Goal: Feedback & Contribution: Leave review/rating

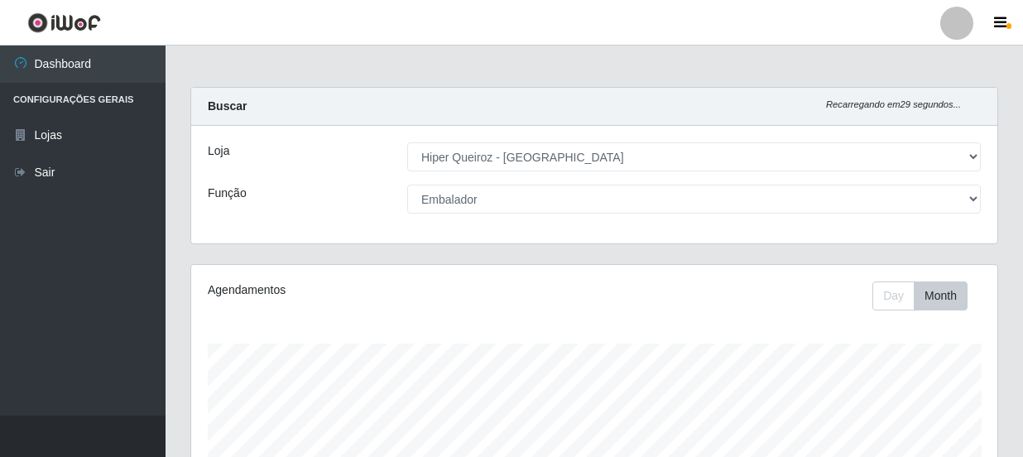
select select "513"
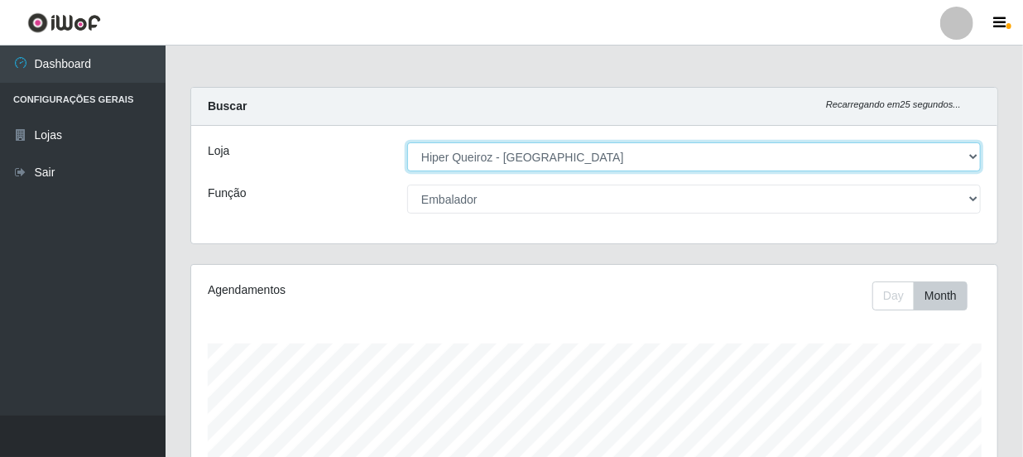
click at [976, 156] on select "[Selecione...] Hiper Queiroz - [GEOGRAPHIC_DATA]" at bounding box center [693, 156] width 573 height 29
click at [407, 142] on select "[Selecione...] Hiper Queiroz - [GEOGRAPHIC_DATA]" at bounding box center [693, 156] width 573 height 29
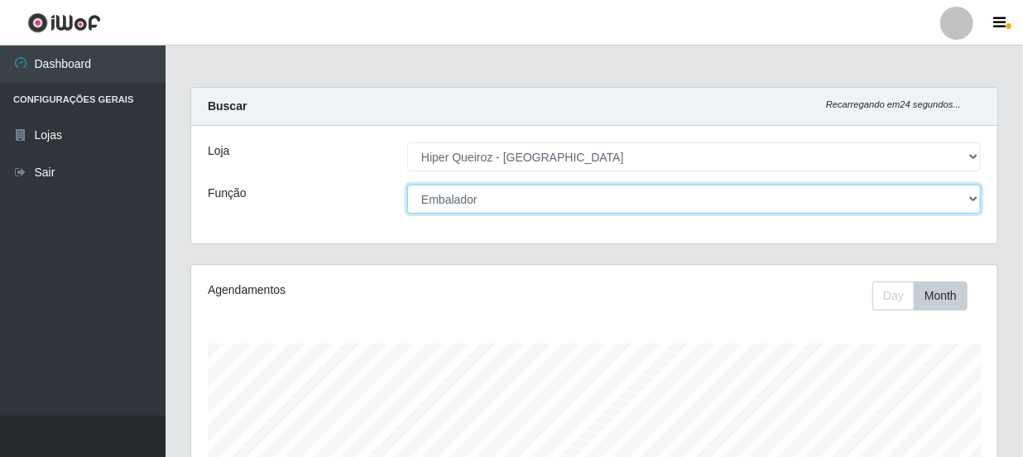
click at [963, 199] on select "[Selecione...] Embalador Embalador + Embalador ++ Operador de Caixa Operador de…" at bounding box center [693, 199] width 573 height 29
click at [407, 185] on select "[Selecione...] Embalador Embalador + Embalador ++ Operador de Caixa Operador de…" at bounding box center [693, 199] width 573 height 29
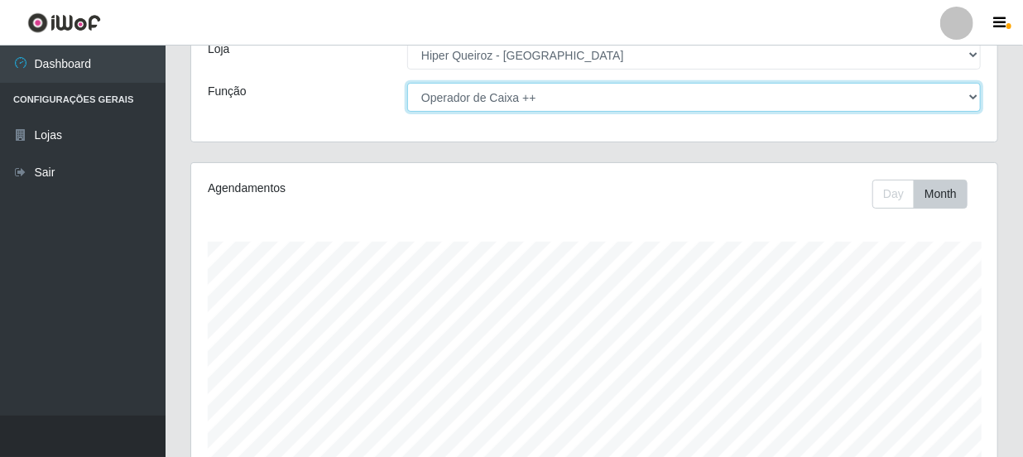
scroll to position [46, 0]
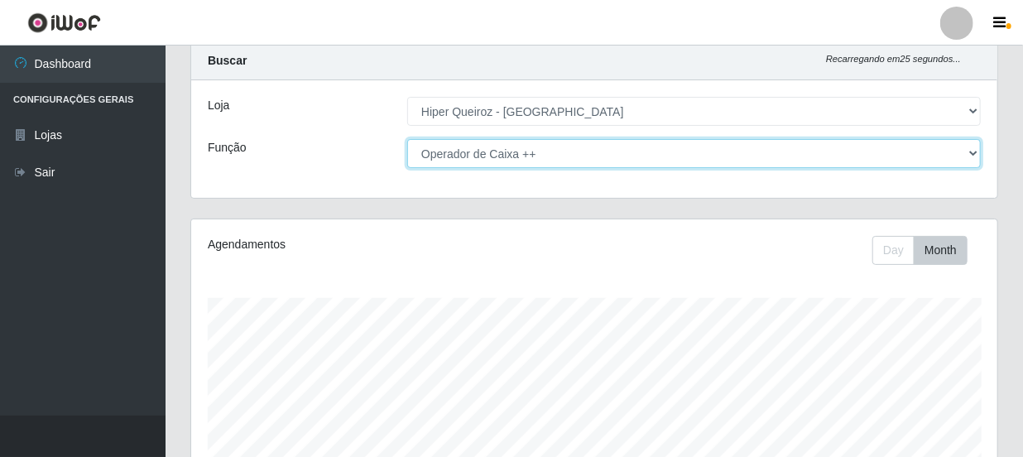
click at [968, 153] on select "[Selecione...] Embalador Embalador + Embalador ++ Operador de Caixa Operador de…" at bounding box center [693, 153] width 573 height 29
click at [407, 139] on select "[Selecione...] Embalador Embalador + Embalador ++ Operador de Caixa Operador de…" at bounding box center [693, 153] width 573 height 29
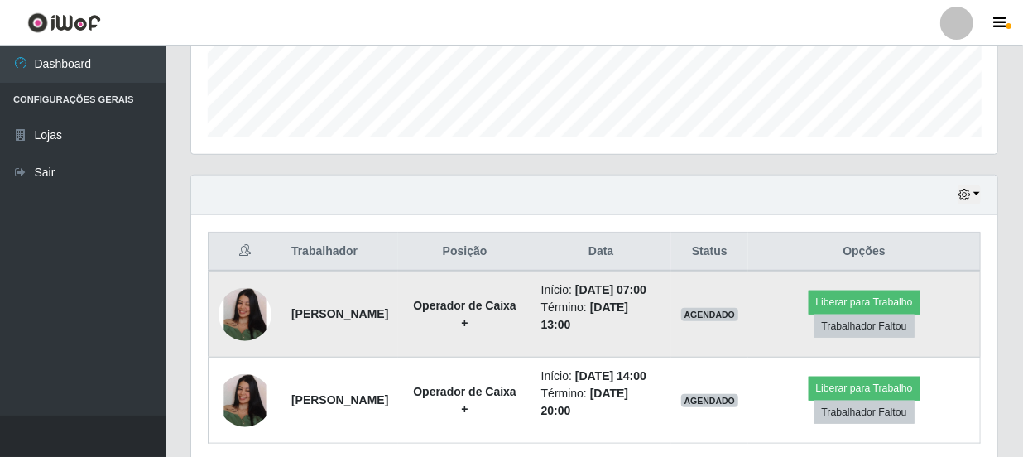
scroll to position [176, 0]
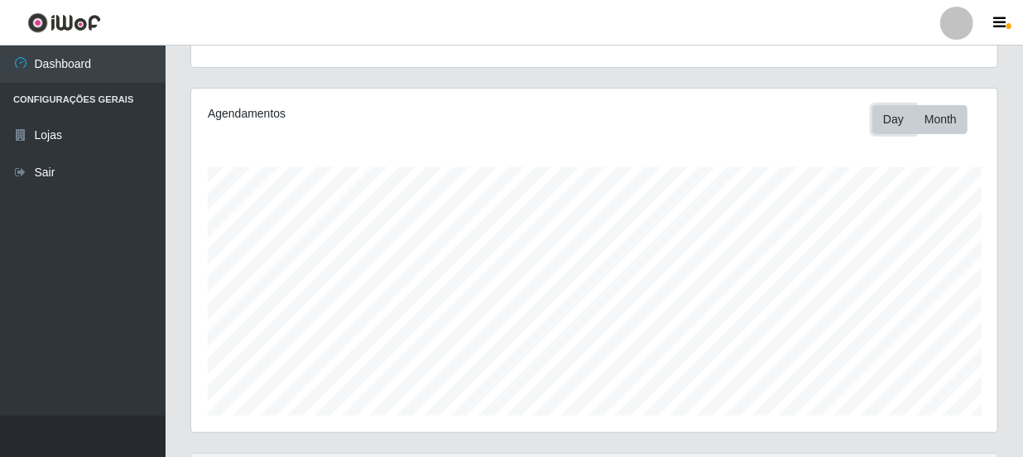
click at [894, 116] on button "Day" at bounding box center [893, 119] width 42 height 29
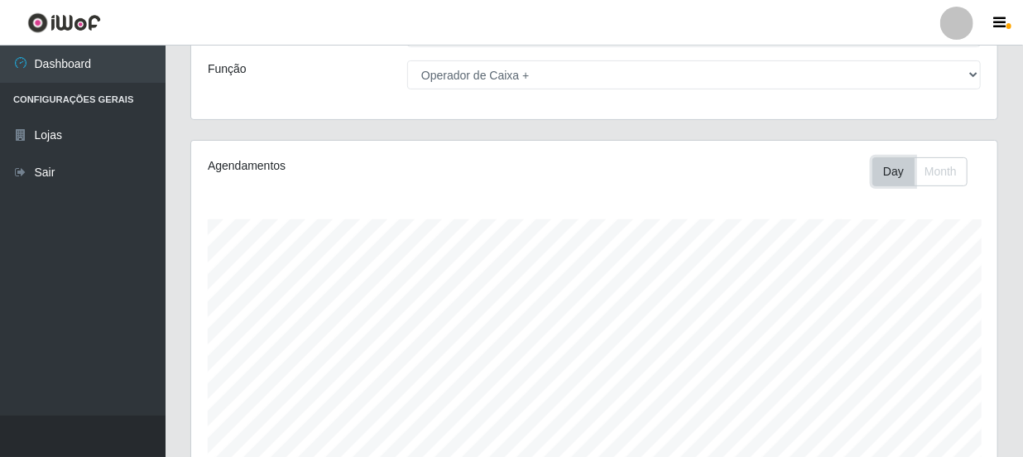
scroll to position [150, 0]
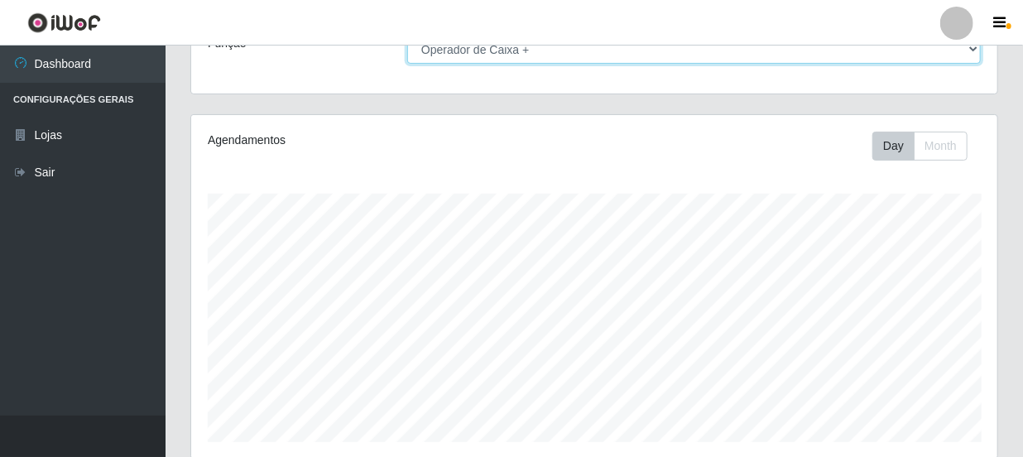
click at [973, 50] on select "[Selecione...] Embalador Embalador + Embalador ++ Operador de Caixa Operador de…" at bounding box center [693, 49] width 573 height 29
click at [407, 35] on select "[Selecione...] Embalador Embalador + Embalador ++ Operador de Caixa Operador de…" at bounding box center [693, 49] width 573 height 29
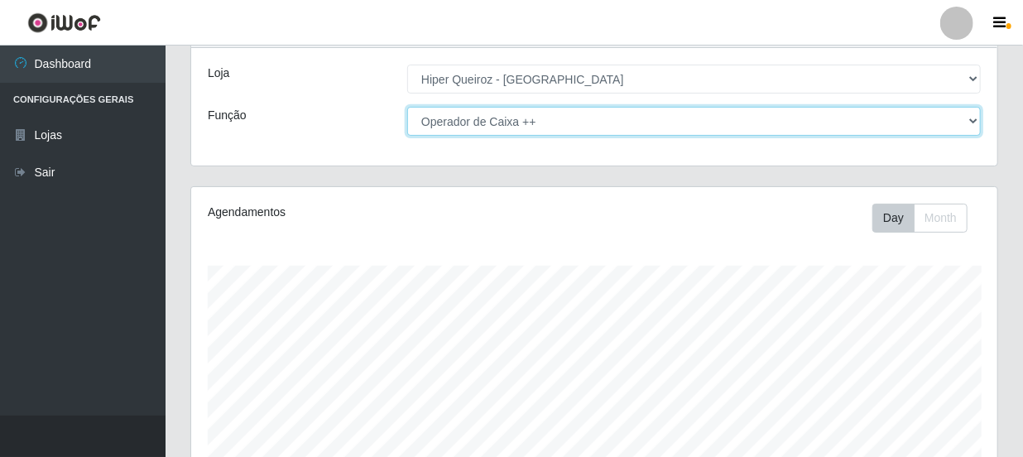
scroll to position [0, 0]
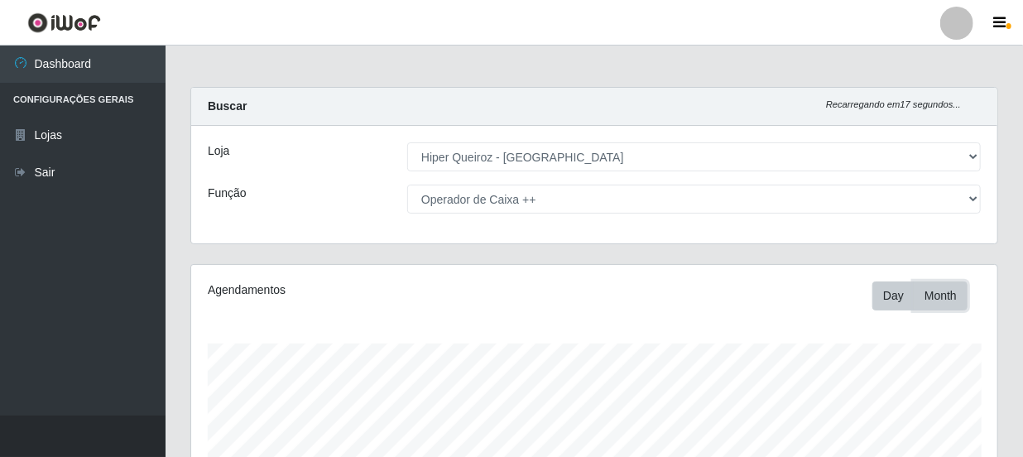
click at [946, 300] on button "Month" at bounding box center [941, 295] width 54 height 29
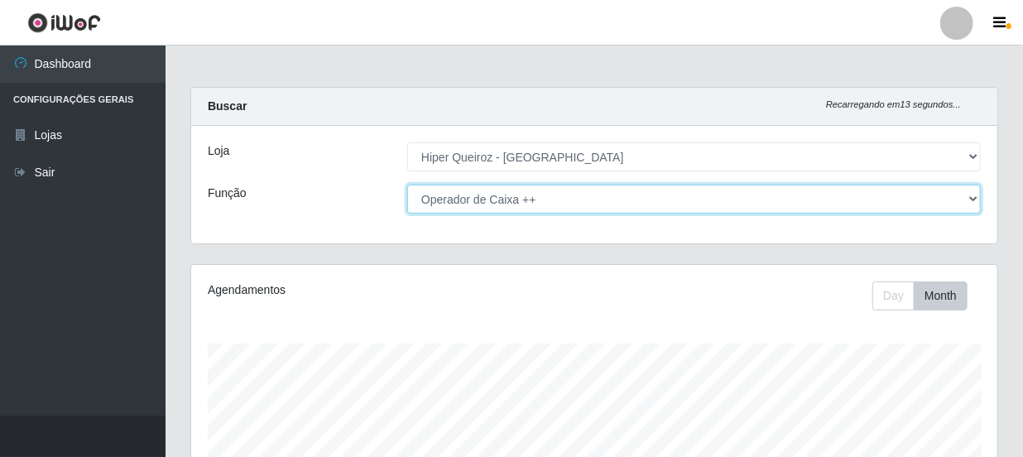
click at [968, 205] on select "[Selecione...] Embalador Embalador + Embalador ++ Operador de Caixa Operador de…" at bounding box center [693, 199] width 573 height 29
click at [407, 185] on select "[Selecione...] Embalador Embalador + Embalador ++ Operador de Caixa Operador de…" at bounding box center [693, 199] width 573 height 29
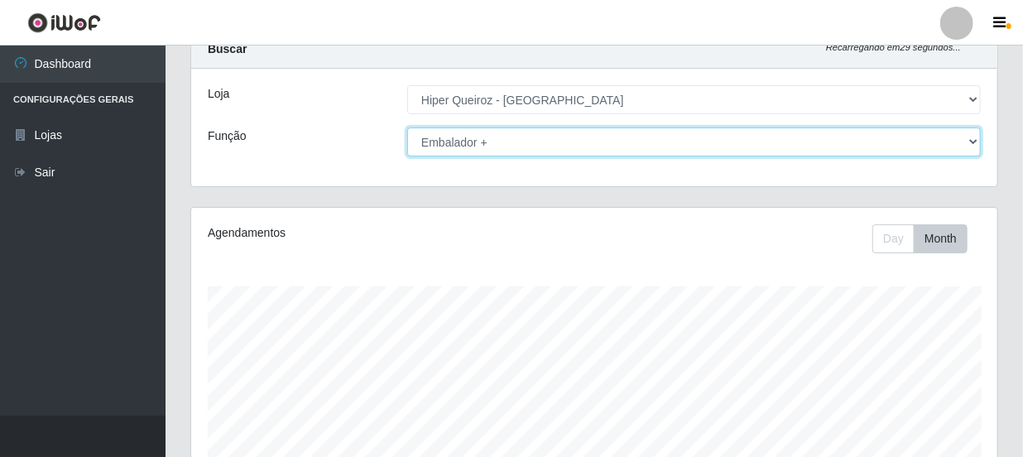
scroll to position [150, 0]
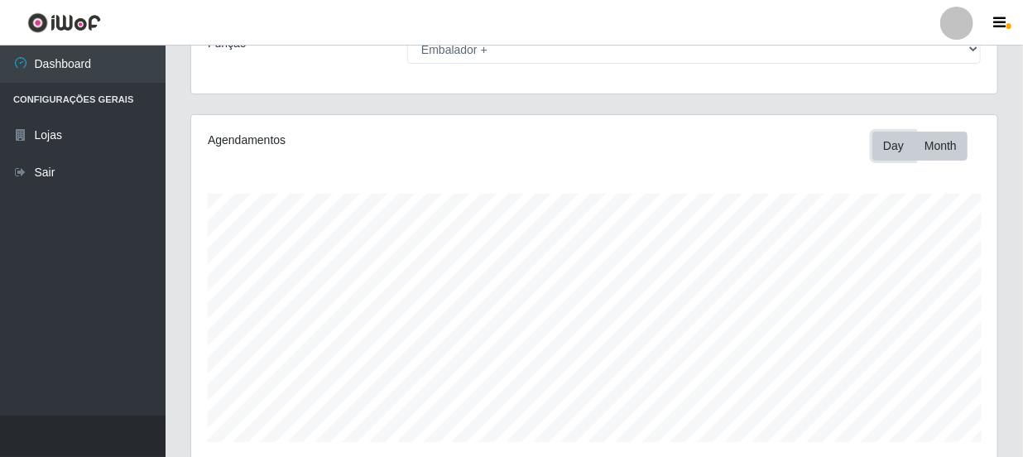
click at [894, 138] on button "Day" at bounding box center [893, 146] width 42 height 29
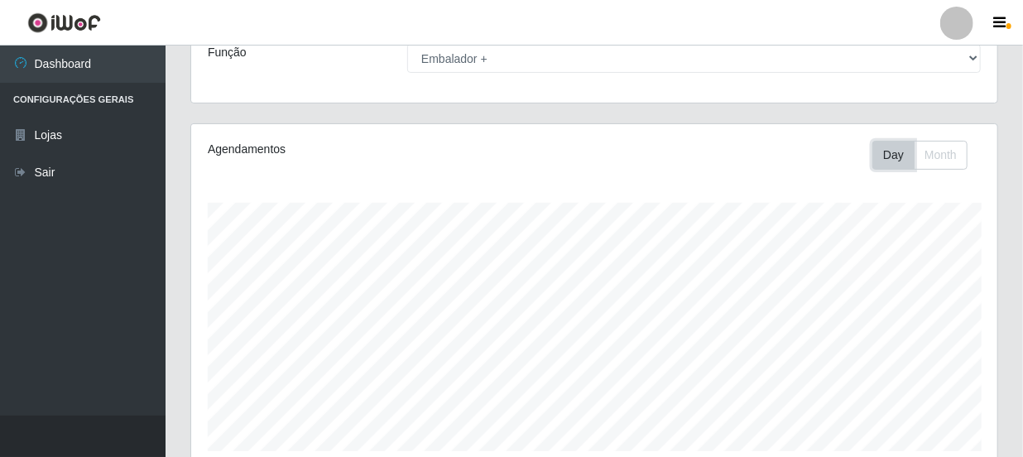
scroll to position [74, 0]
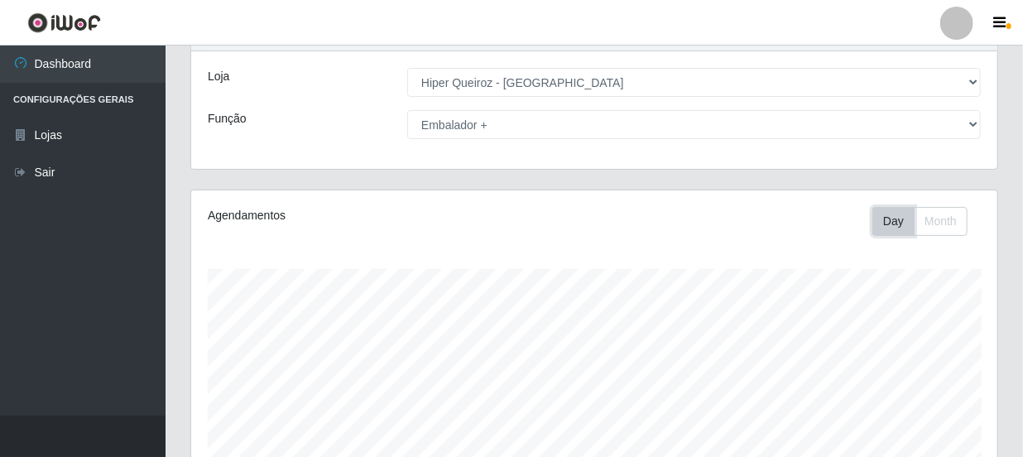
click at [894, 221] on button "Day" at bounding box center [893, 221] width 42 height 29
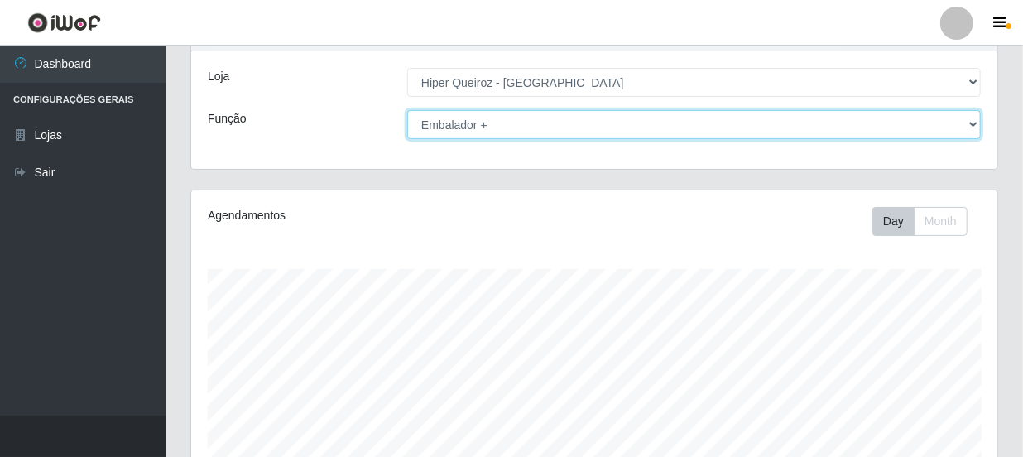
click at [968, 123] on select "[Selecione...] Embalador Embalador + Embalador ++ Operador de Caixa Operador de…" at bounding box center [693, 124] width 573 height 29
click at [407, 110] on select "[Selecione...] Embalador Embalador + Embalador ++ Operador de Caixa Operador de…" at bounding box center [693, 124] width 573 height 29
click at [973, 121] on select "[Selecione...] Embalador Embalador + Embalador ++ Operador de Caixa Operador de…" at bounding box center [693, 124] width 573 height 29
click at [407, 110] on select "[Selecione...] Embalador Embalador + Embalador ++ Operador de Caixa Operador de…" at bounding box center [693, 124] width 573 height 29
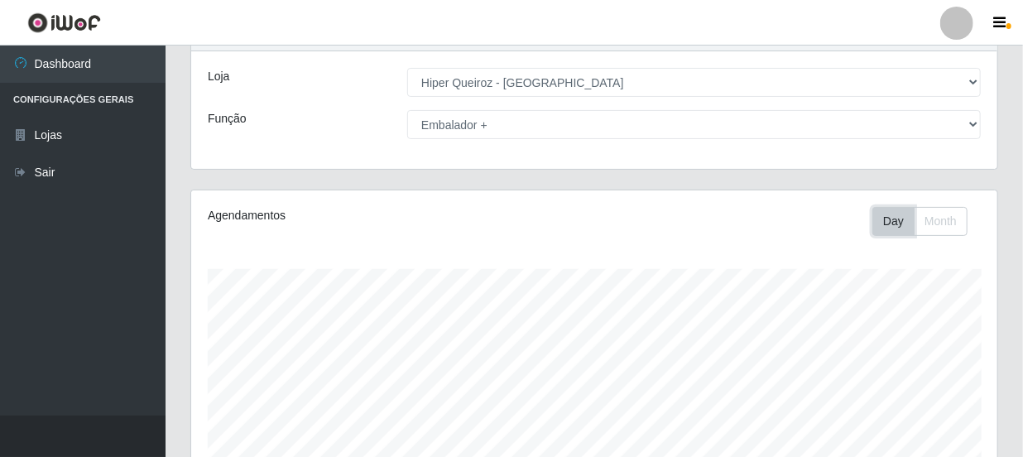
click at [887, 220] on button "Day" at bounding box center [893, 221] width 42 height 29
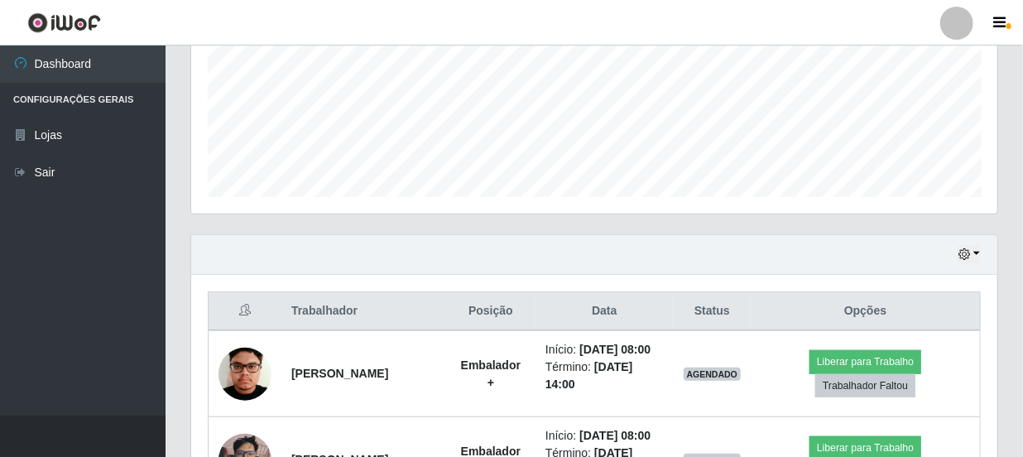
scroll to position [376, 0]
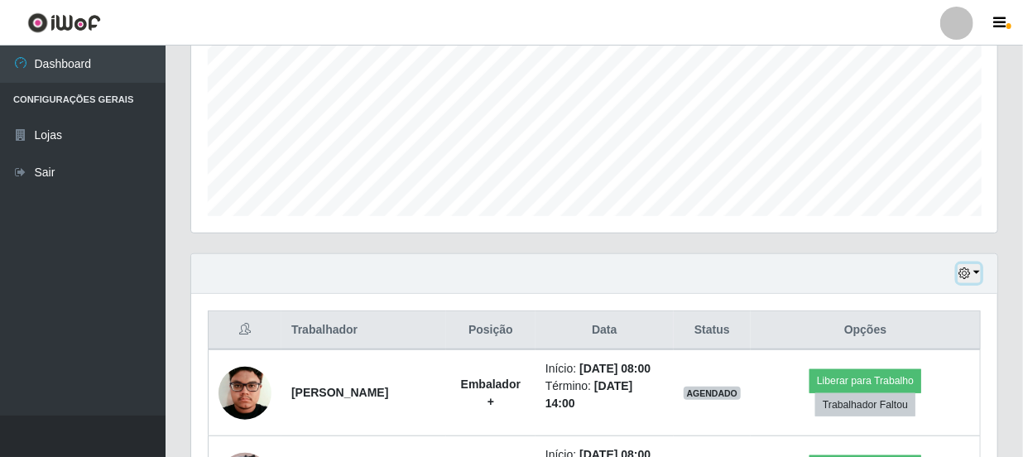
click at [976, 272] on button "button" at bounding box center [968, 273] width 23 height 19
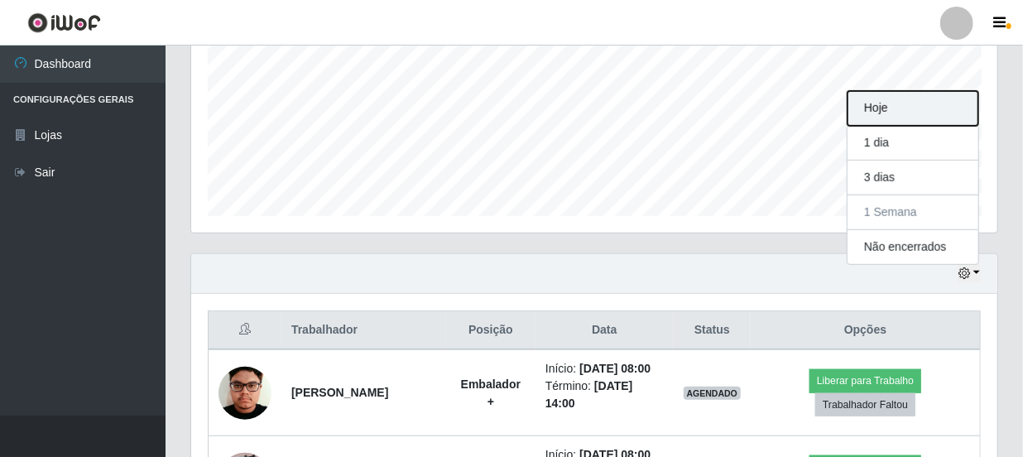
click at [901, 108] on button "Hoje" at bounding box center [912, 108] width 131 height 35
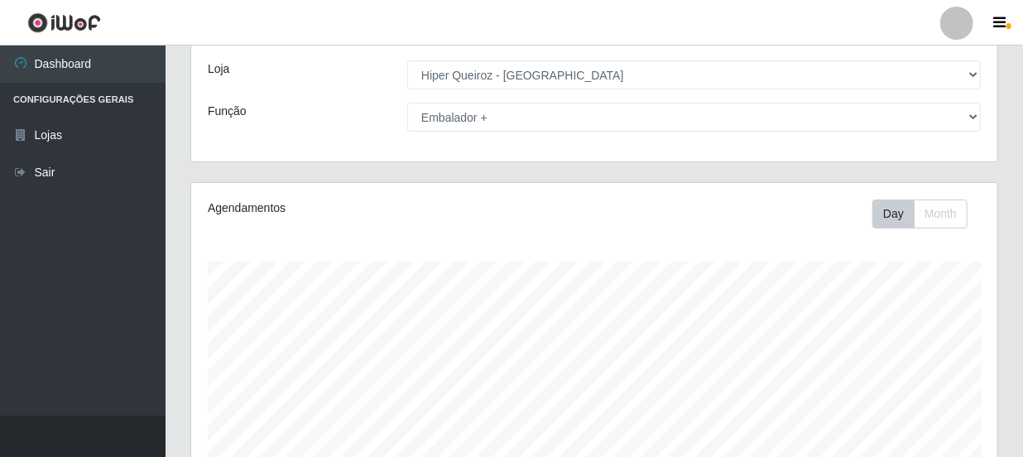
scroll to position [74, 0]
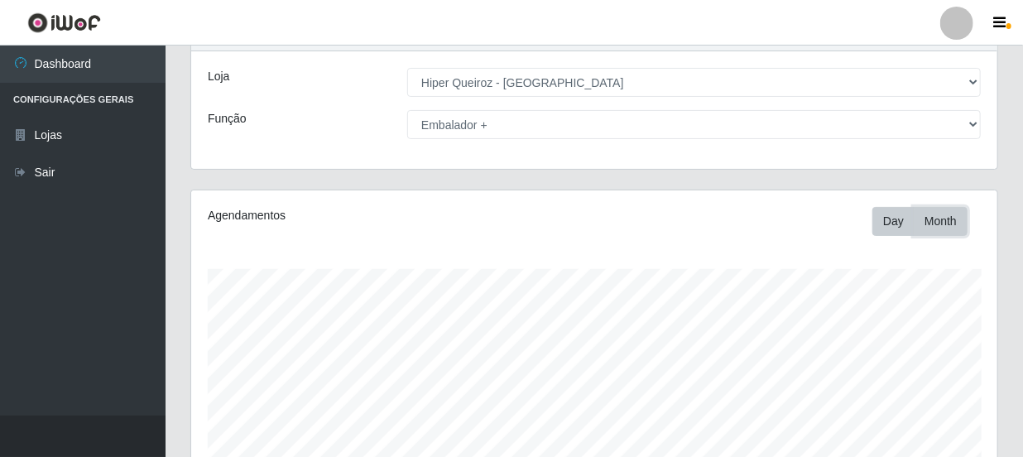
click at [943, 215] on button "Month" at bounding box center [941, 221] width 54 height 29
click at [894, 216] on button "Day" at bounding box center [893, 221] width 42 height 29
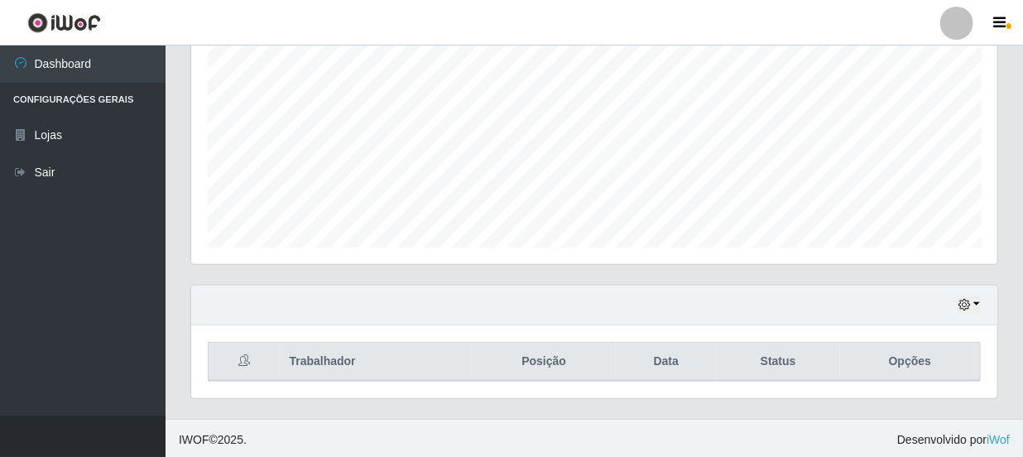
scroll to position [347, 0]
click at [972, 303] on button "button" at bounding box center [968, 302] width 23 height 19
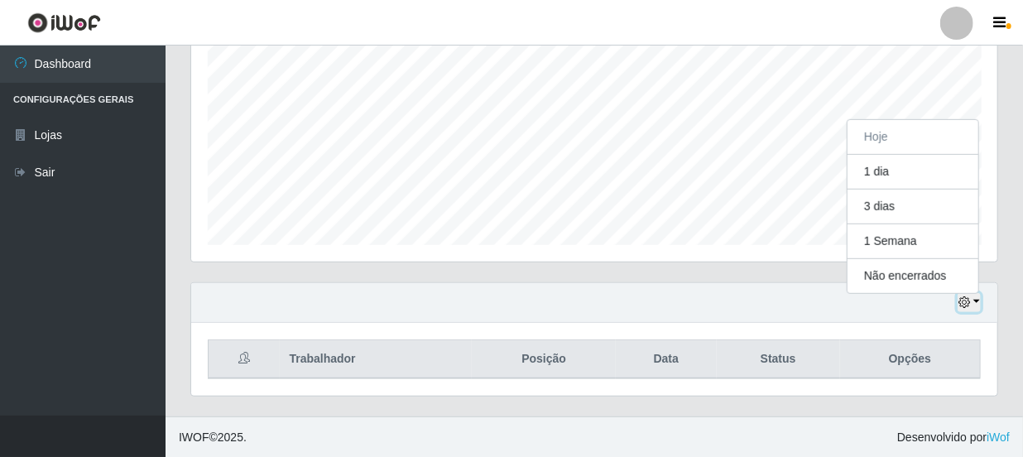
scroll to position [343, 806]
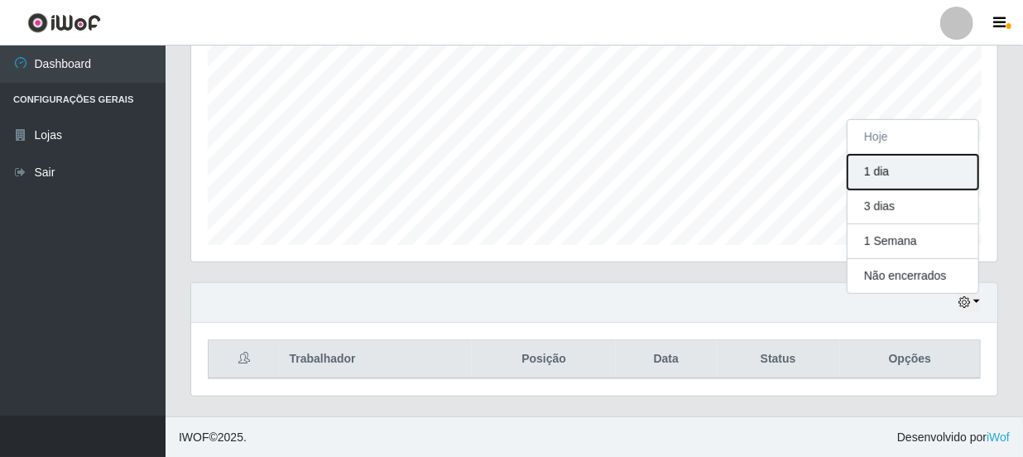
click at [887, 171] on button "1 dia" at bounding box center [912, 172] width 131 height 35
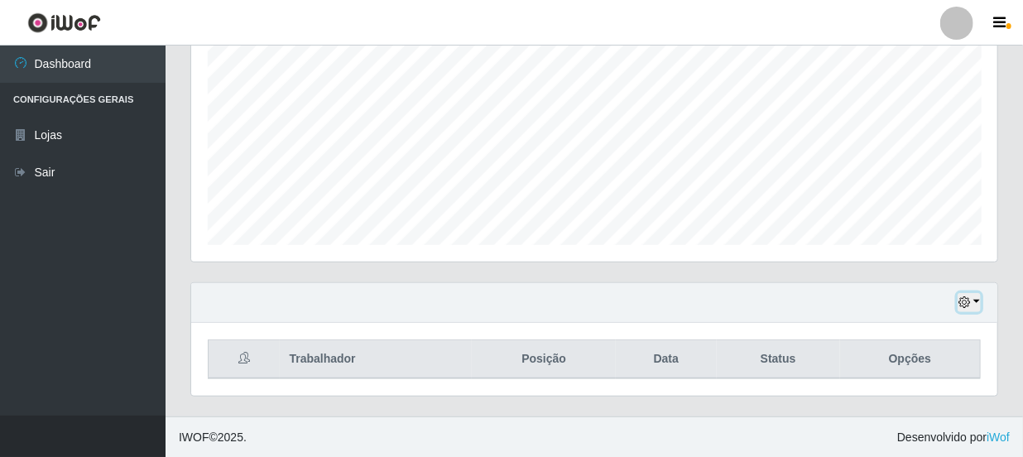
click at [968, 308] on icon "button" at bounding box center [964, 302] width 12 height 12
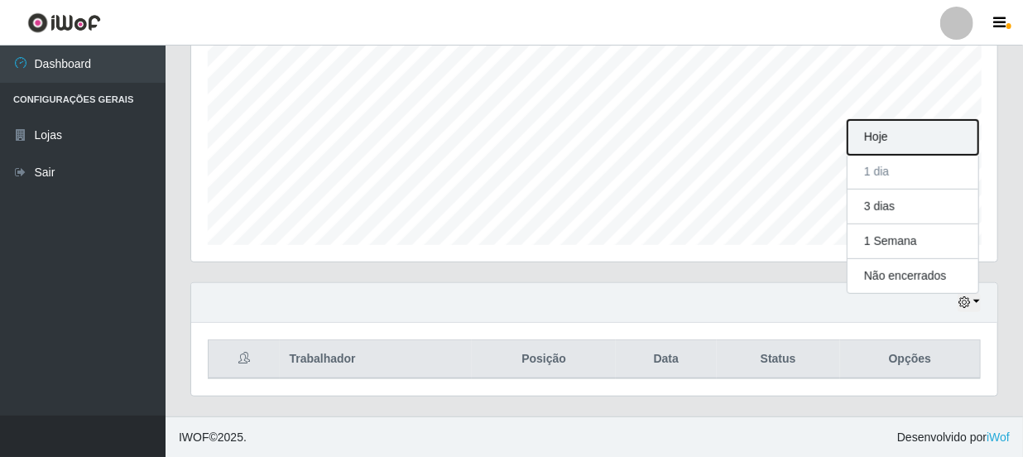
click at [896, 135] on button "Hoje" at bounding box center [912, 137] width 131 height 35
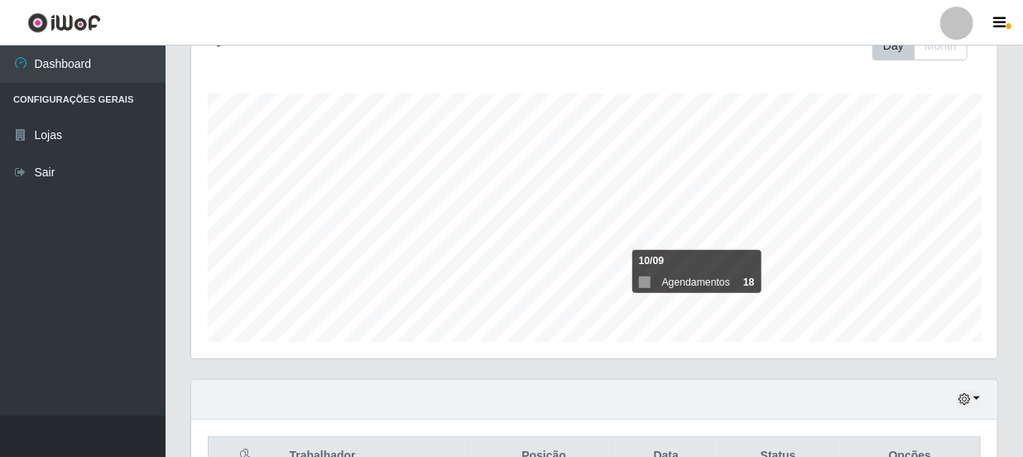
scroll to position [0, 0]
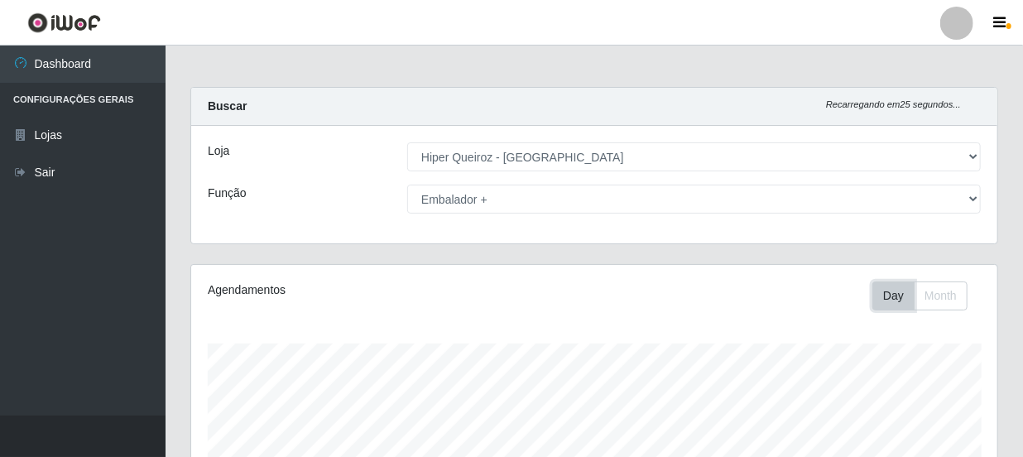
click at [903, 294] on button "Day" at bounding box center [893, 295] width 42 height 29
click at [931, 297] on button "Month" at bounding box center [941, 295] width 54 height 29
click at [900, 285] on button "Day" at bounding box center [893, 295] width 42 height 29
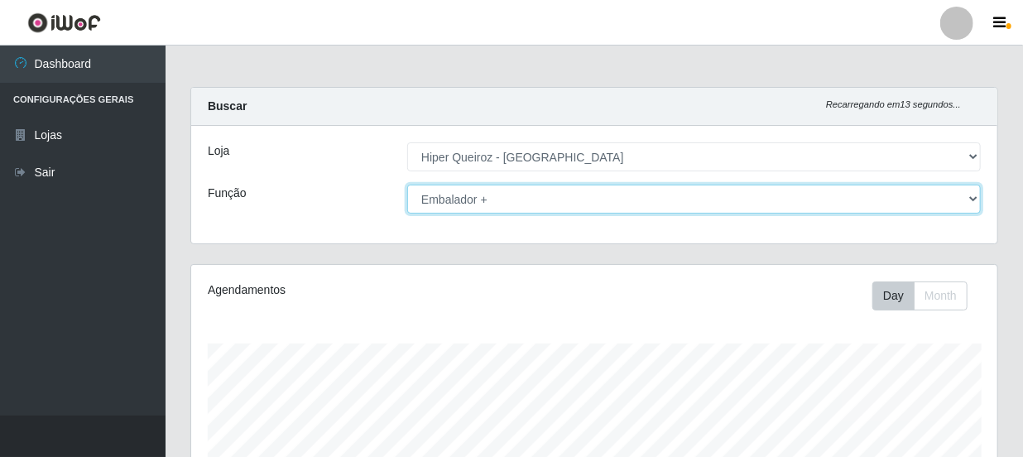
click at [970, 205] on select "[Selecione...] Embalador Embalador + Embalador ++ Operador de Caixa Operador de…" at bounding box center [693, 199] width 573 height 29
click at [407, 185] on select "[Selecione...] Embalador Embalador + Embalador ++ Operador de Caixa Operador de…" at bounding box center [693, 199] width 573 height 29
click at [973, 200] on select "[Selecione...] Embalador Embalador + Embalador ++ Operador de Caixa Operador de…" at bounding box center [693, 199] width 573 height 29
click at [407, 185] on select "[Selecione...] Embalador Embalador + Embalador ++ Operador de Caixa Operador de…" at bounding box center [693, 199] width 573 height 29
click at [966, 198] on select "[Selecione...] Embalador Embalador + Embalador ++ Operador de Caixa Operador de…" at bounding box center [693, 199] width 573 height 29
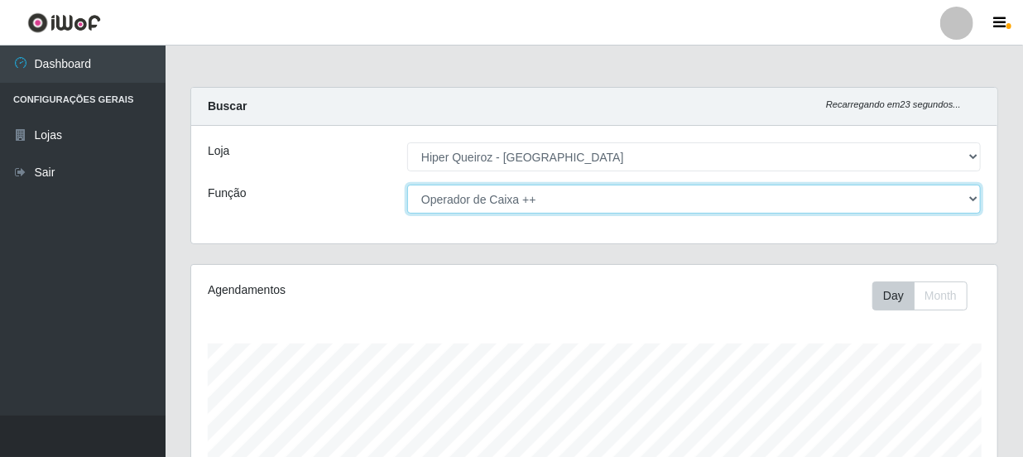
click at [407, 185] on select "[Selecione...] Embalador Embalador + Embalador ++ Operador de Caixa Operador de…" at bounding box center [693, 199] width 573 height 29
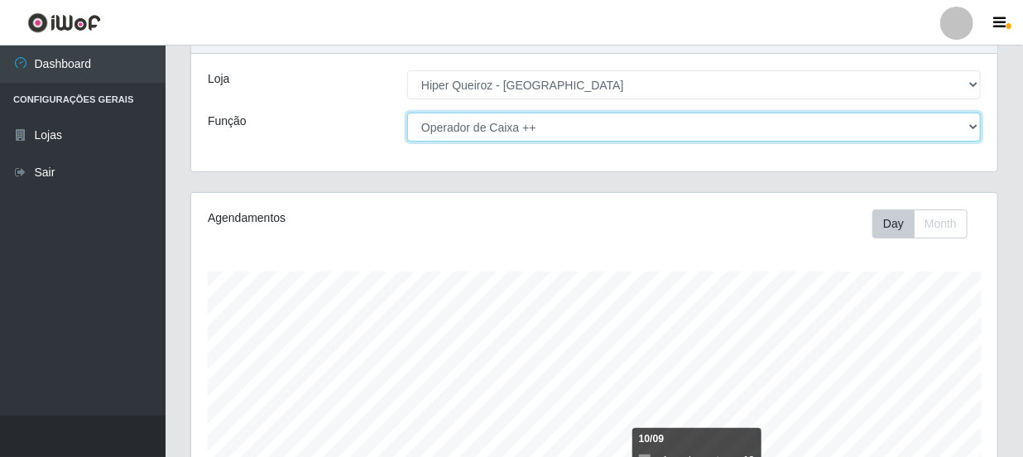
scroll to position [74, 0]
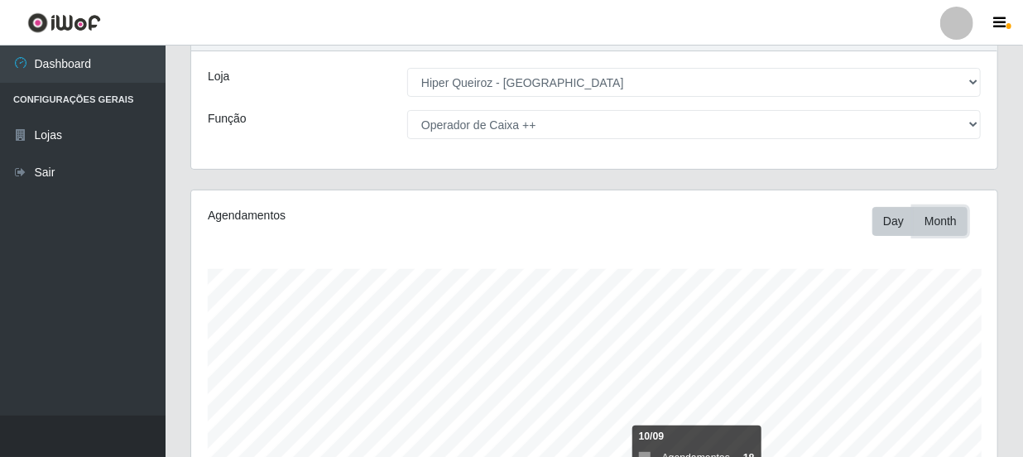
click at [936, 220] on button "Month" at bounding box center [941, 221] width 54 height 29
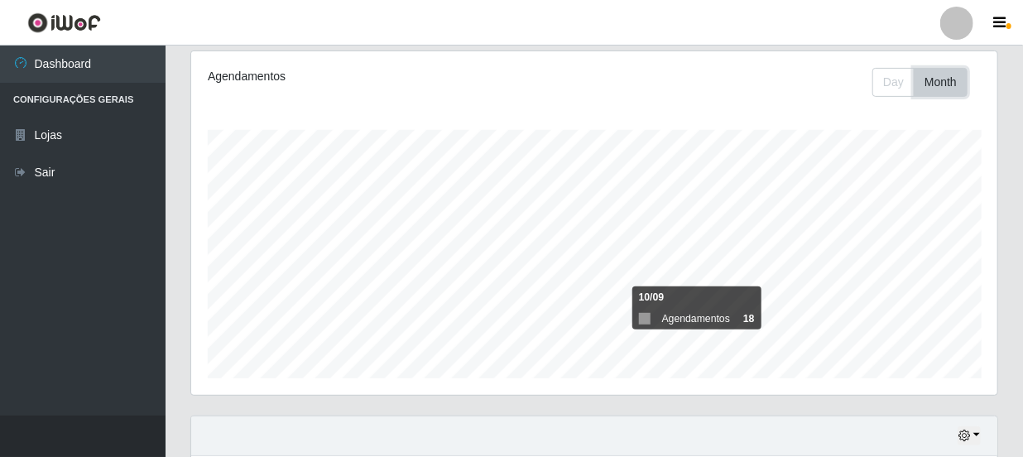
scroll to position [196, 0]
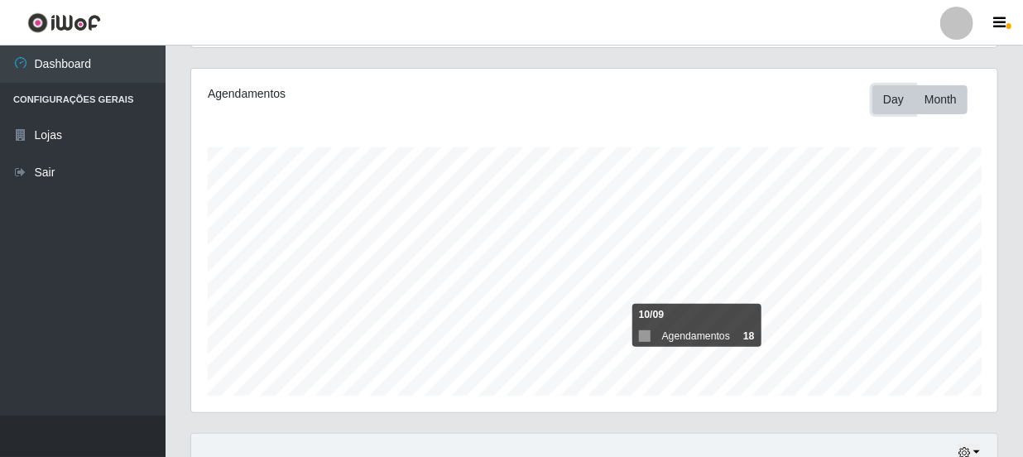
click at [895, 108] on button "Day" at bounding box center [893, 99] width 42 height 29
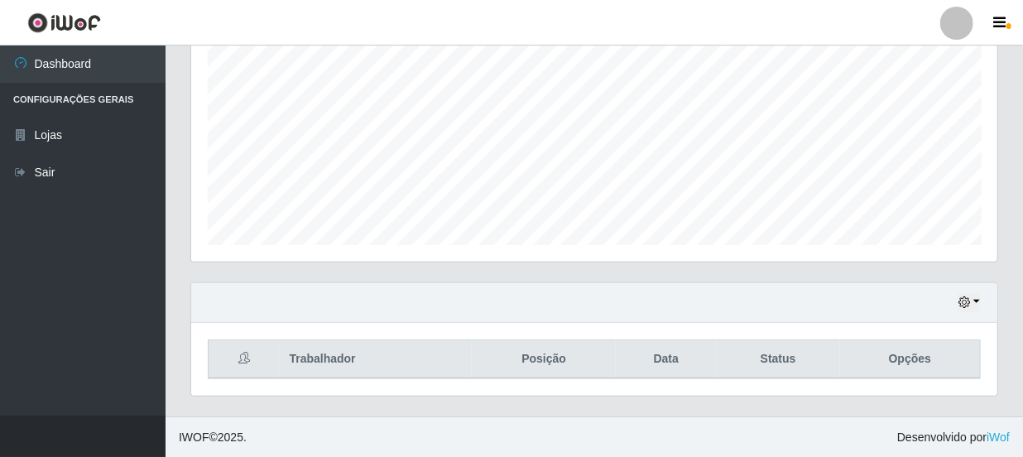
scroll to position [74, 0]
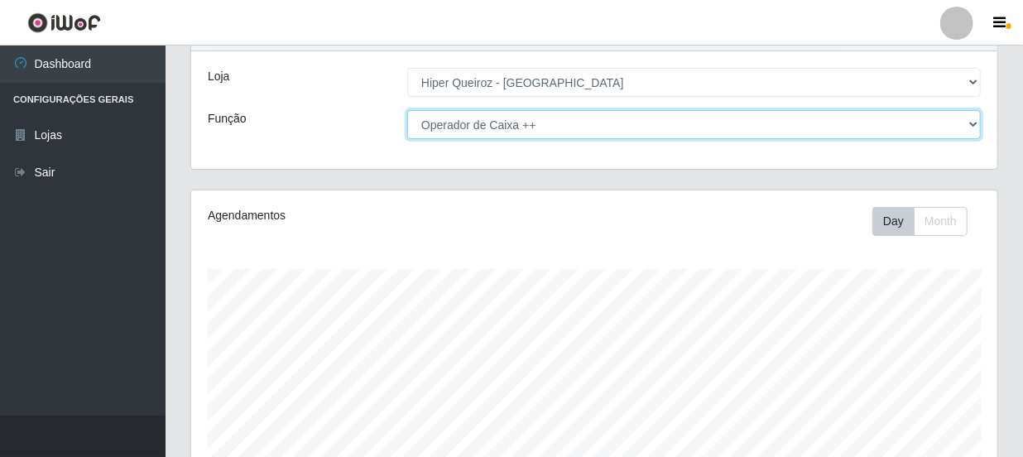
click at [977, 118] on select "[Selecione...] Embalador Embalador + Embalador ++ Operador de Caixa Operador de…" at bounding box center [693, 124] width 573 height 29
click at [407, 110] on select "[Selecione...] Embalador Embalador + Embalador ++ Operador de Caixa Operador de…" at bounding box center [693, 124] width 573 height 29
click at [974, 122] on select "[Selecione...] Embalador Embalador + Embalador ++ Operador de Caixa Operador de…" at bounding box center [693, 124] width 573 height 29
select select "1"
click at [407, 110] on select "[Selecione...] Embalador Embalador + Embalador ++ Operador de Caixa Operador de…" at bounding box center [693, 124] width 573 height 29
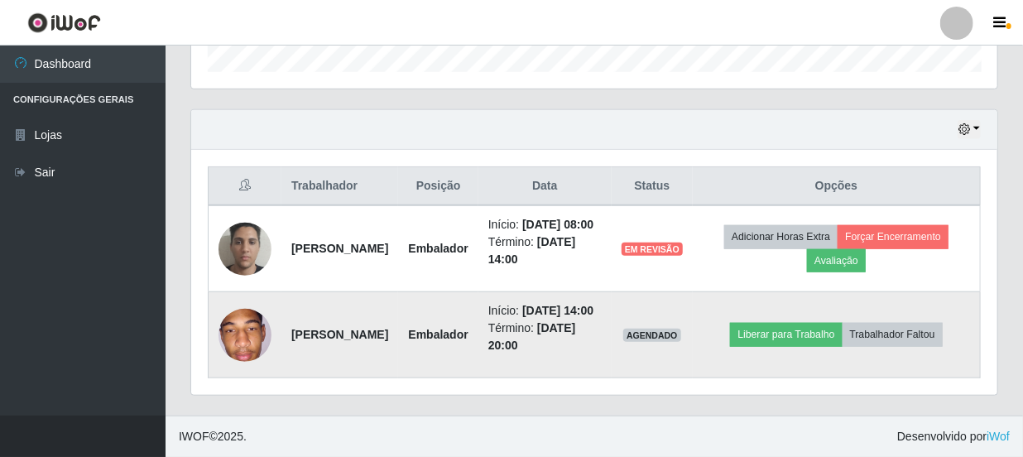
scroll to position [553, 0]
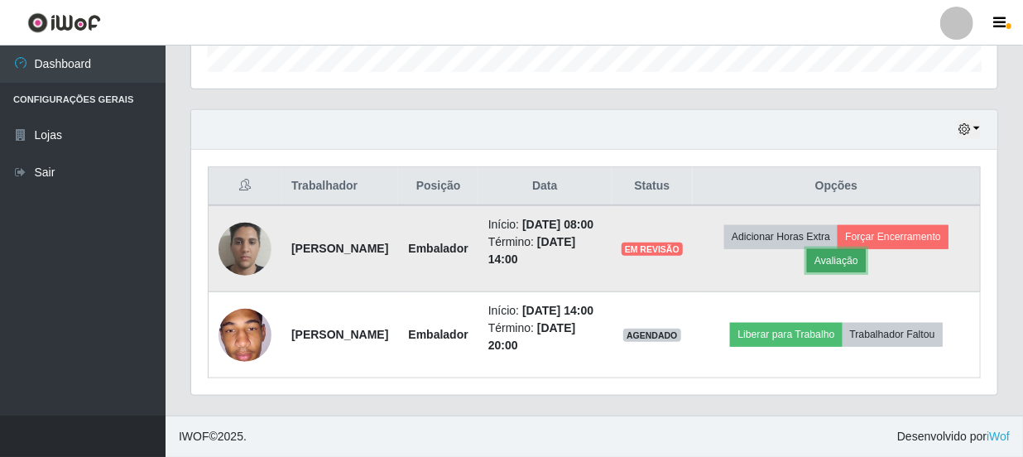
click at [859, 249] on button "Avaliação" at bounding box center [836, 260] width 59 height 23
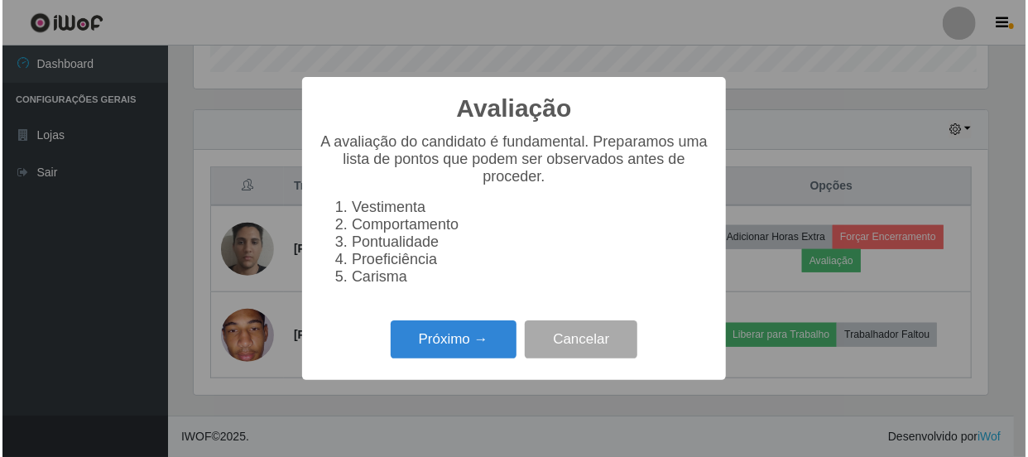
scroll to position [343, 799]
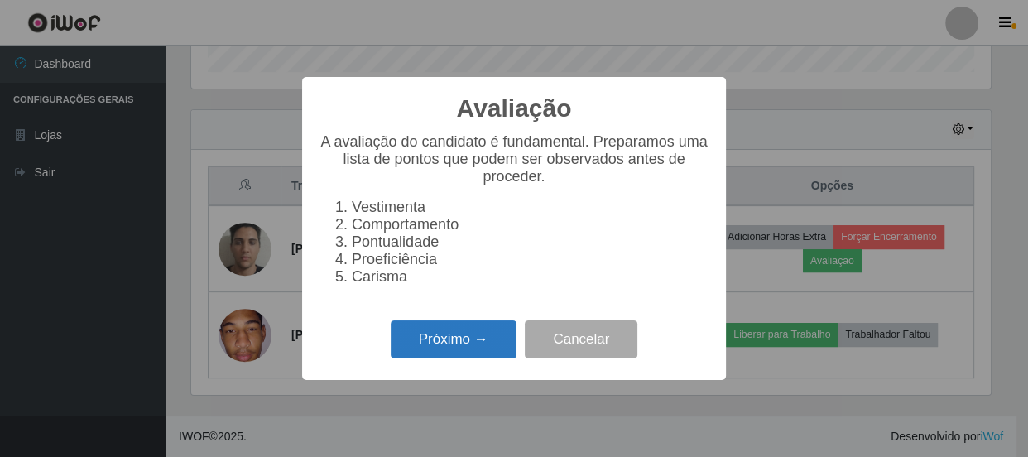
click at [446, 355] on button "Próximo →" at bounding box center [454, 339] width 126 height 39
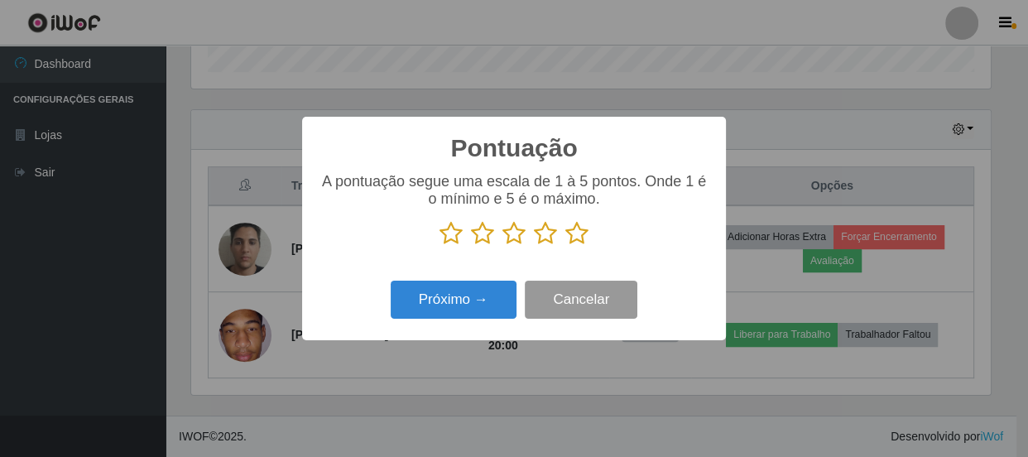
scroll to position [827198, 826742]
click at [578, 237] on icon at bounding box center [576, 233] width 23 height 25
click at [565, 246] on input "radio" at bounding box center [565, 246] width 0 height 0
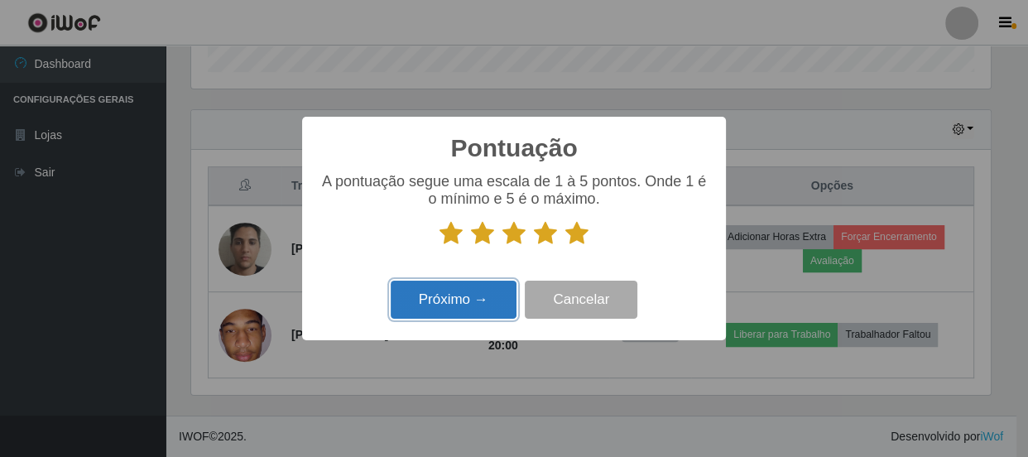
click at [458, 302] on button "Próximo →" at bounding box center [454, 300] width 126 height 39
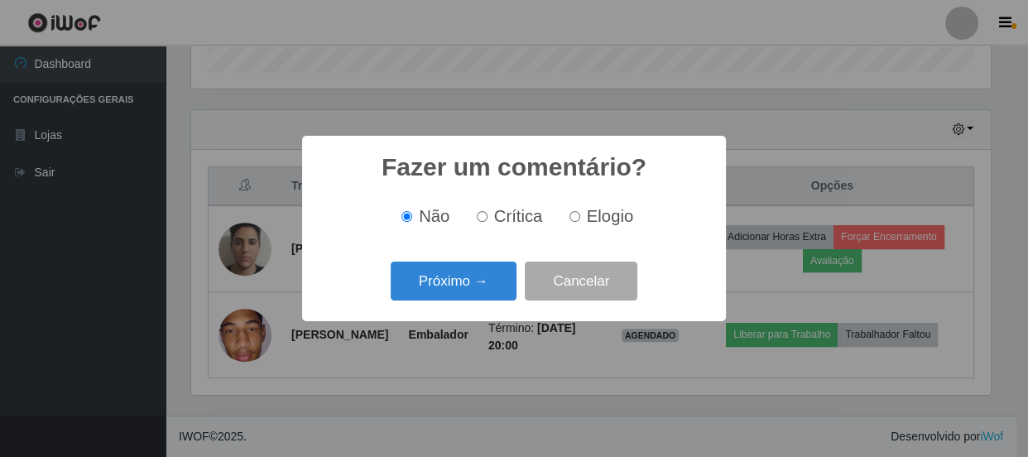
click at [571, 222] on input "Elogio" at bounding box center [574, 216] width 11 height 11
radio input "true"
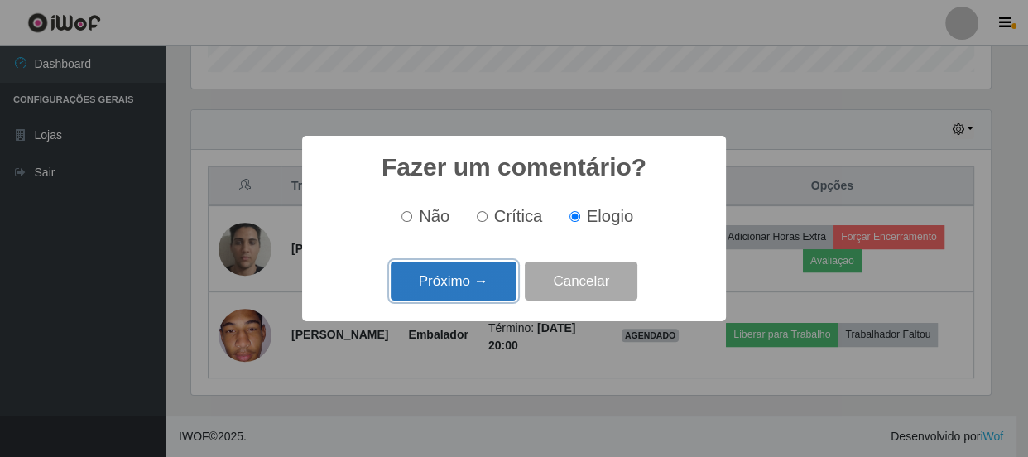
click at [434, 281] on button "Próximo →" at bounding box center [454, 281] width 126 height 39
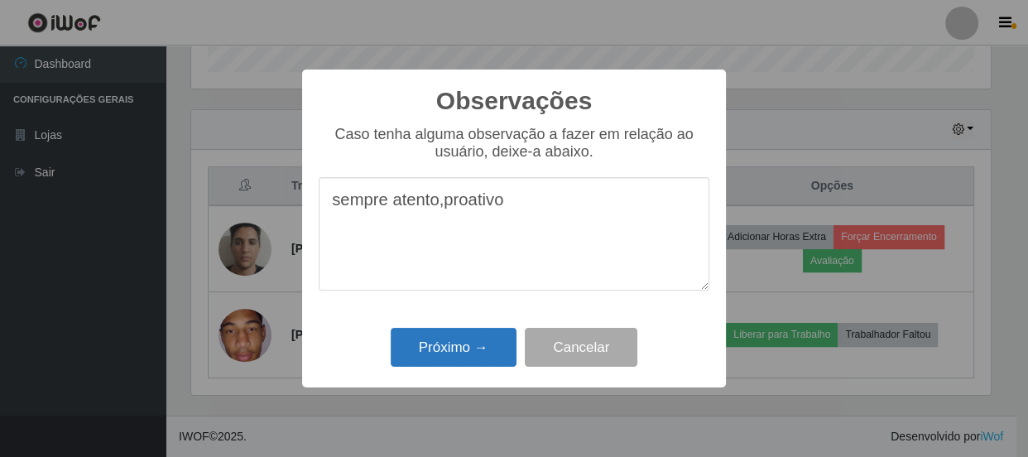
type textarea "sempre atento,proativo"
click at [487, 343] on button "Próximo →" at bounding box center [454, 347] width 126 height 39
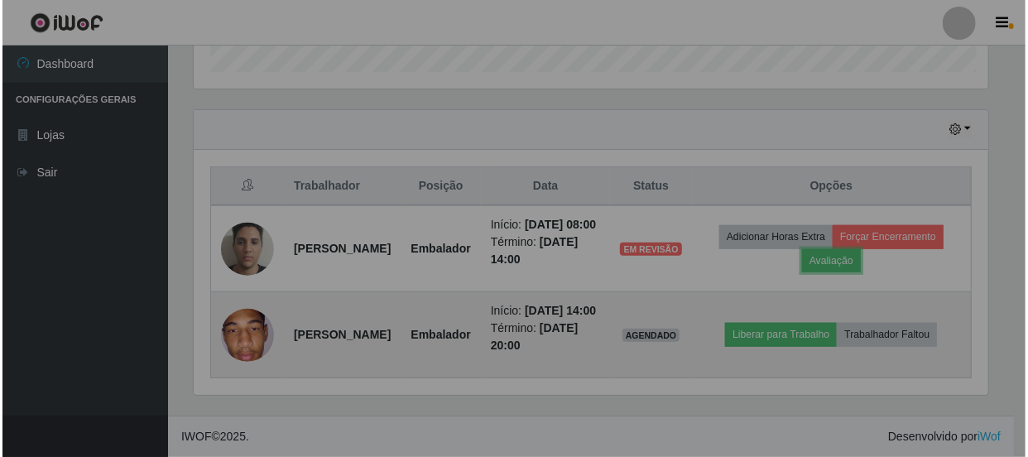
scroll to position [343, 806]
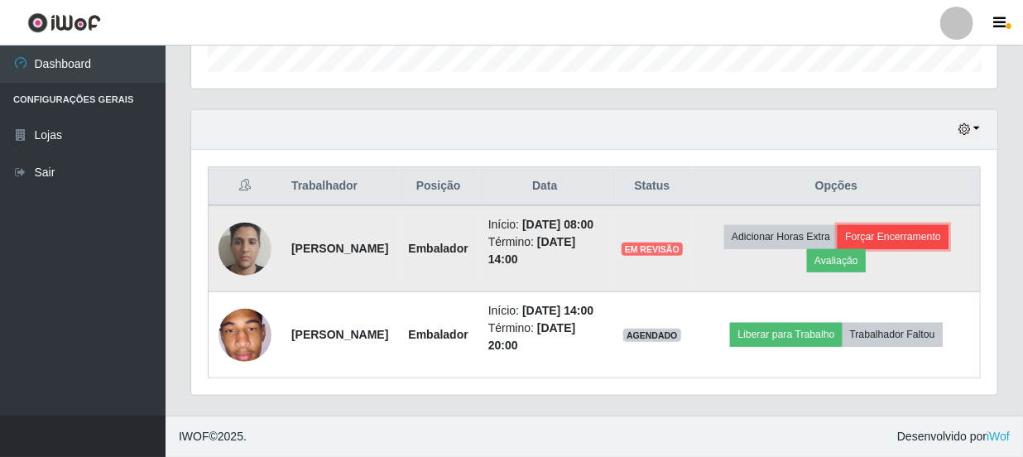
click at [892, 225] on button "Forçar Encerramento" at bounding box center [892, 236] width 111 height 23
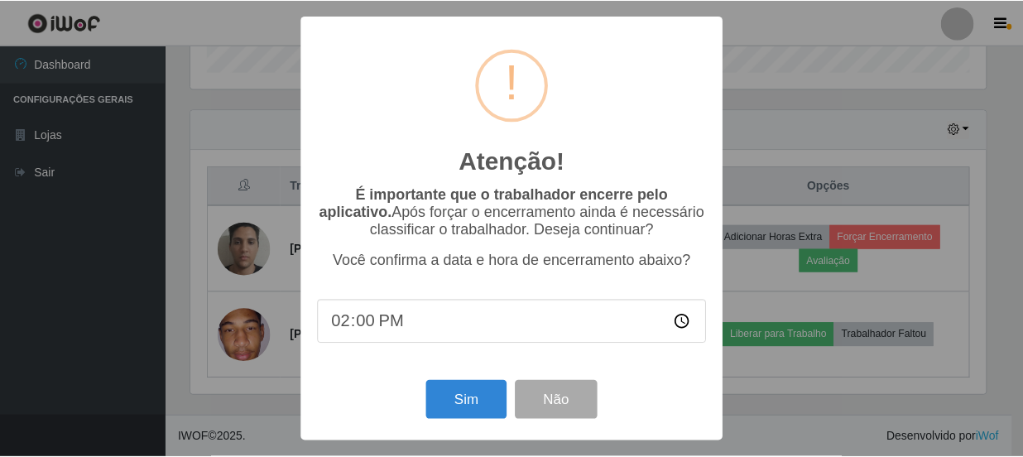
scroll to position [343, 799]
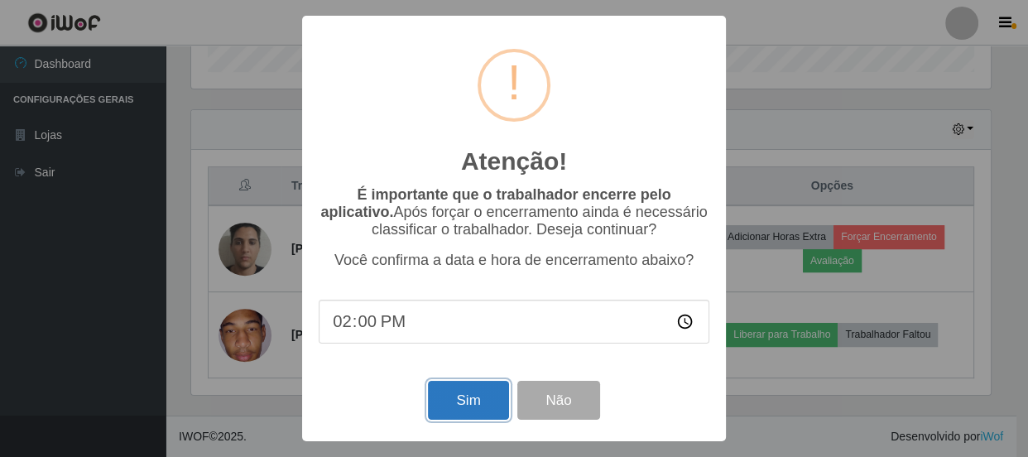
click at [467, 400] on button "Sim" at bounding box center [468, 400] width 80 height 39
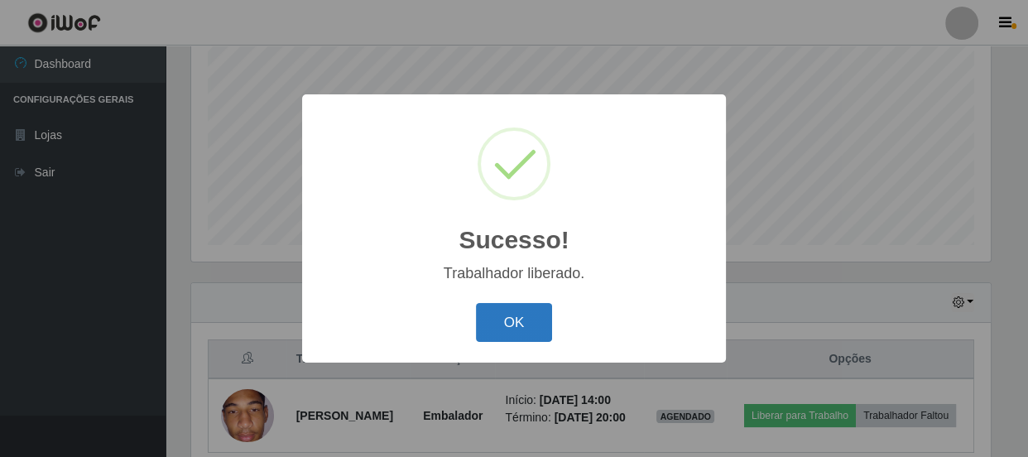
click at [522, 313] on button "OK" at bounding box center [514, 322] width 77 height 39
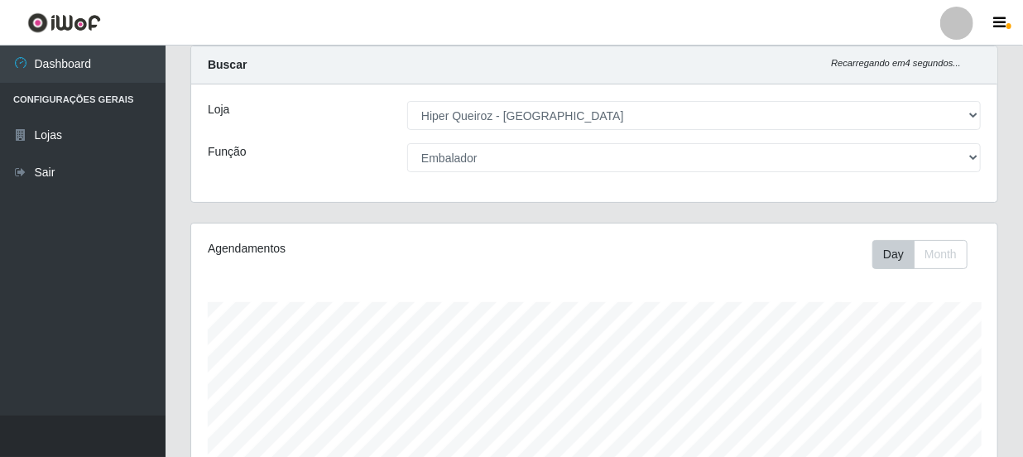
scroll to position [0, 0]
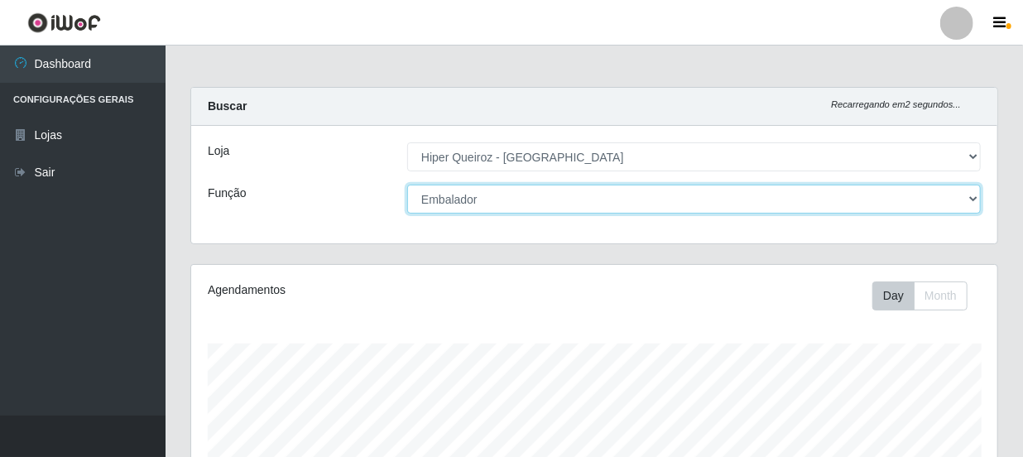
click at [980, 200] on select "[Selecione...] Embalador Embalador + Embalador ++ Operador de Caixa Operador de…" at bounding box center [693, 199] width 573 height 29
click at [407, 185] on select "[Selecione...] Embalador Embalador + Embalador ++ Operador de Caixa Operador de…" at bounding box center [693, 199] width 573 height 29
click at [976, 198] on select "[Selecione...] Embalador Embalador + Embalador ++ Operador de Caixa Operador de…" at bounding box center [693, 199] width 573 height 29
click at [407, 185] on select "[Selecione...] Embalador Embalador + Embalador ++ Operador de Caixa Operador de…" at bounding box center [693, 199] width 573 height 29
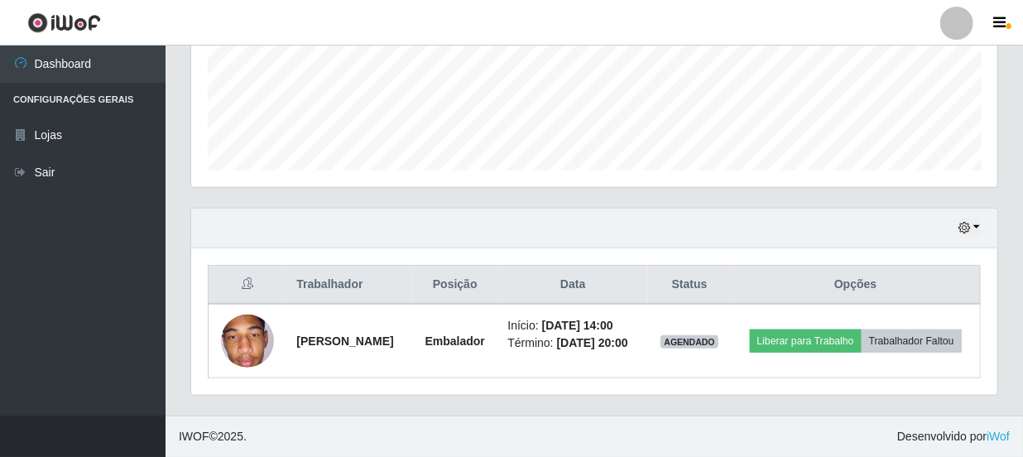
scroll to position [432, 0]
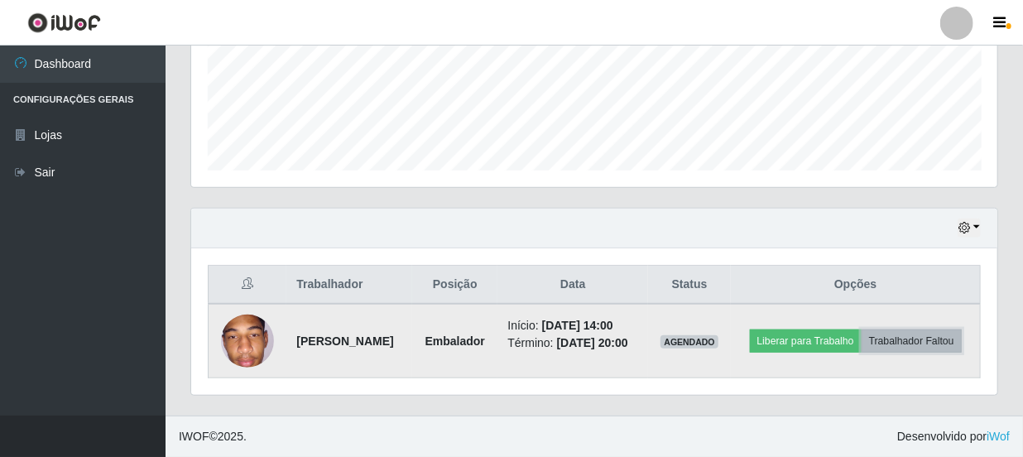
click at [877, 347] on button "Trabalhador Faltou" at bounding box center [911, 340] width 100 height 23
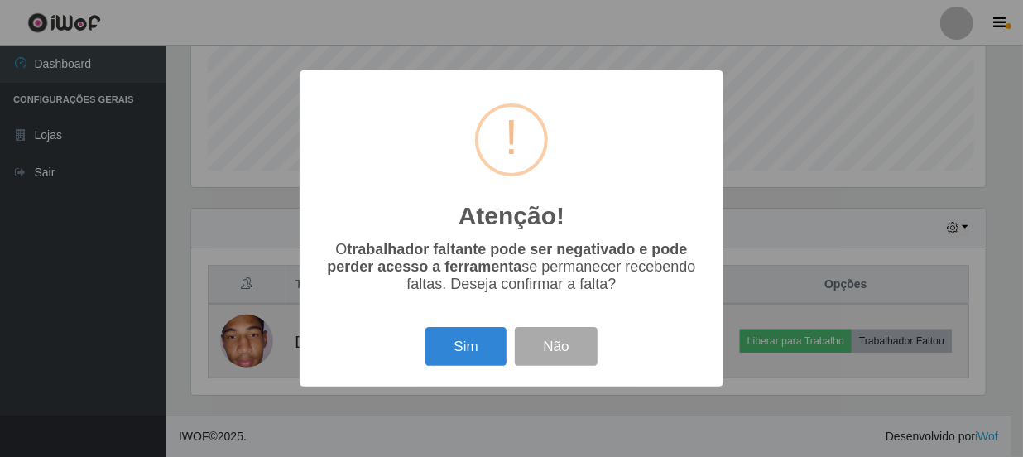
scroll to position [343, 799]
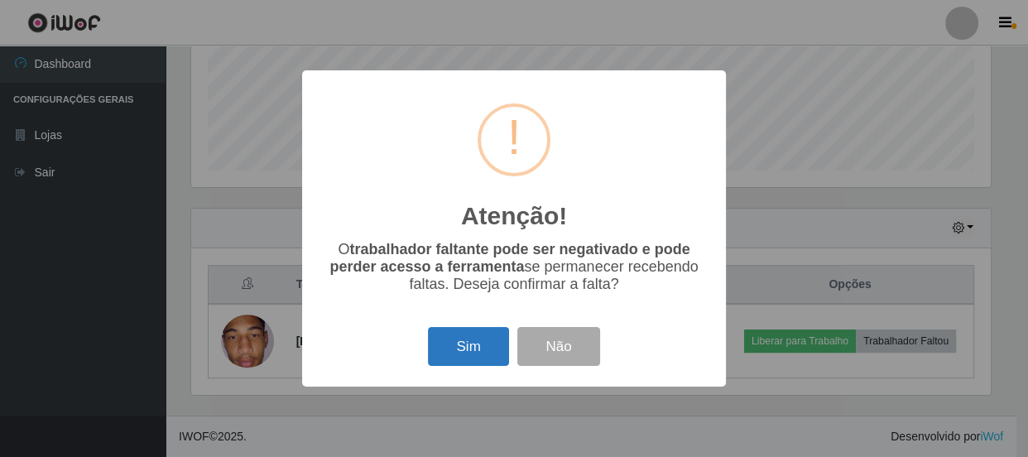
click at [464, 337] on button "Sim" at bounding box center [468, 346] width 80 height 39
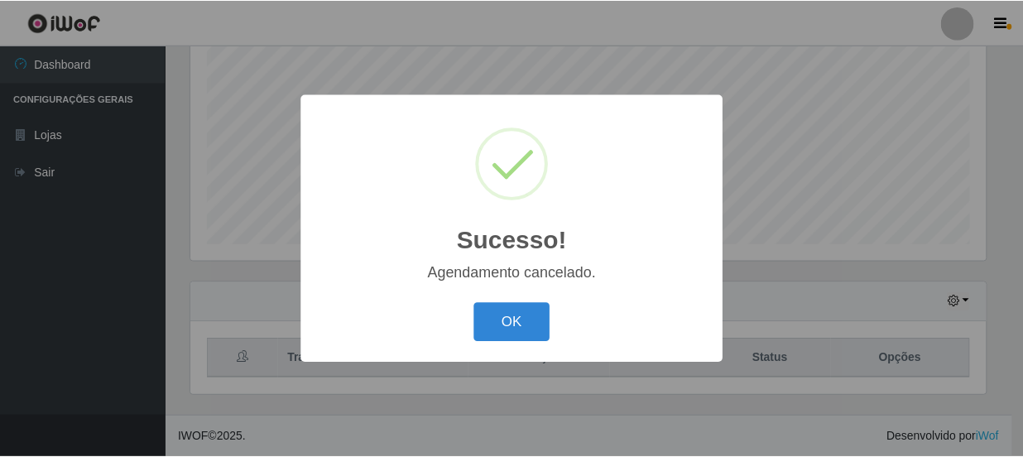
scroll to position [347, 0]
click at [512, 321] on button "OK" at bounding box center [514, 322] width 77 height 39
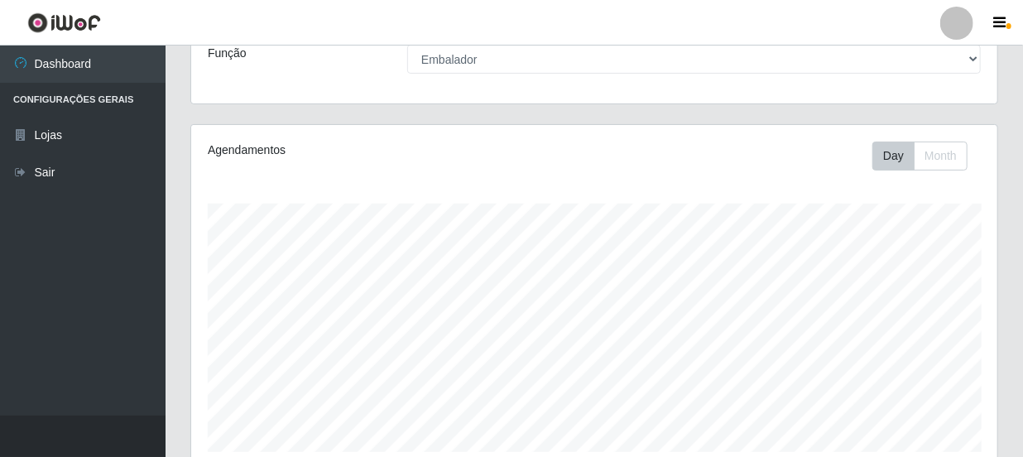
scroll to position [150, 0]
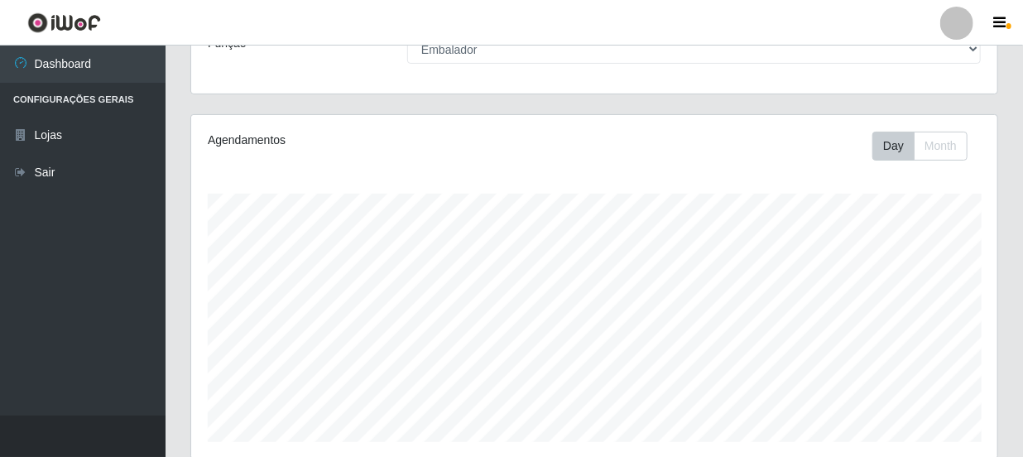
click at [102, 294] on ul "Dashboard Configurações Gerais Lojas Sair" at bounding box center [83, 231] width 166 height 370
